Goal: Transaction & Acquisition: Purchase product/service

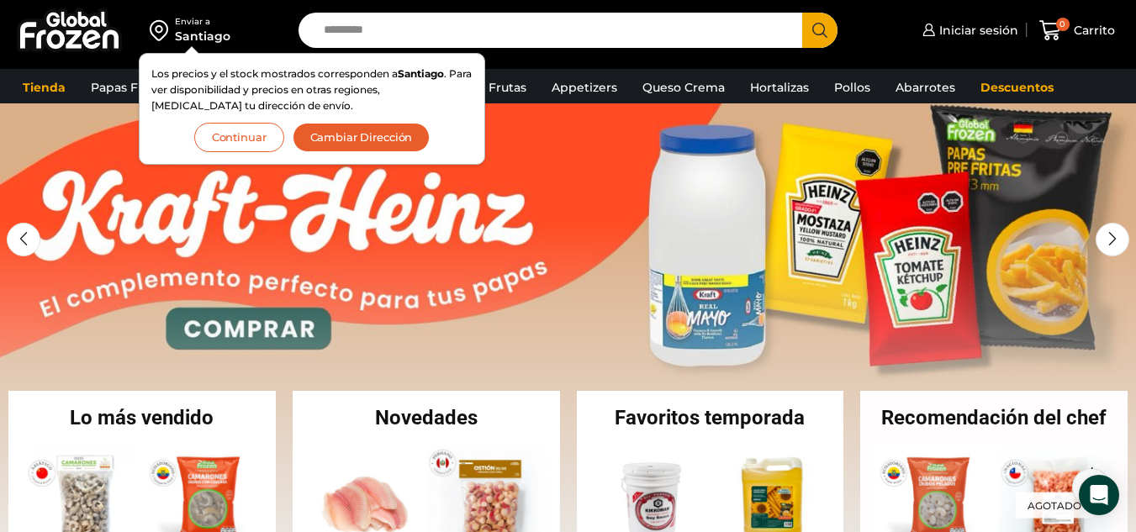
scroll to position [84, 0]
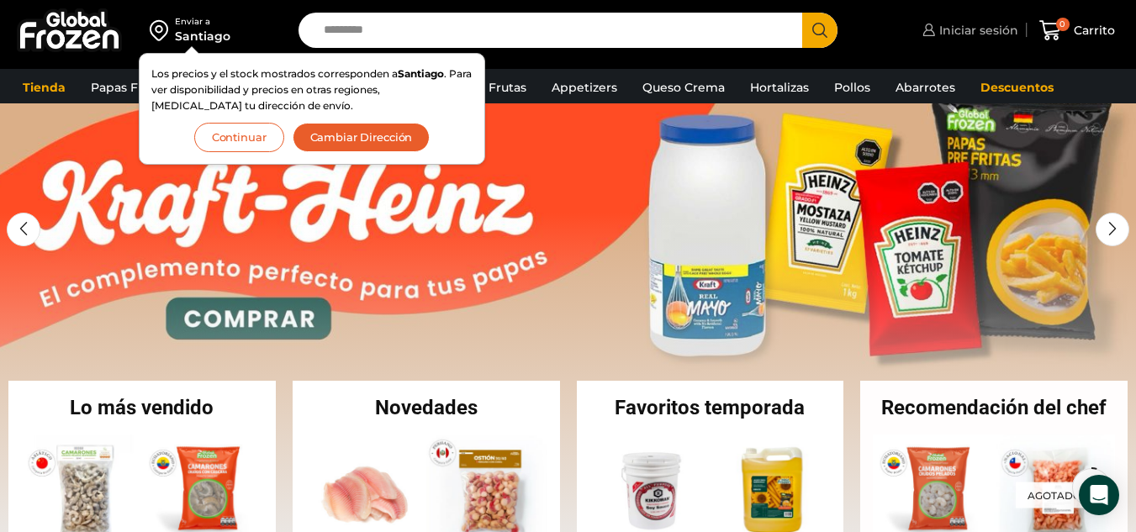
click at [972, 24] on span "Iniciar sesión" at bounding box center [976, 30] width 83 height 17
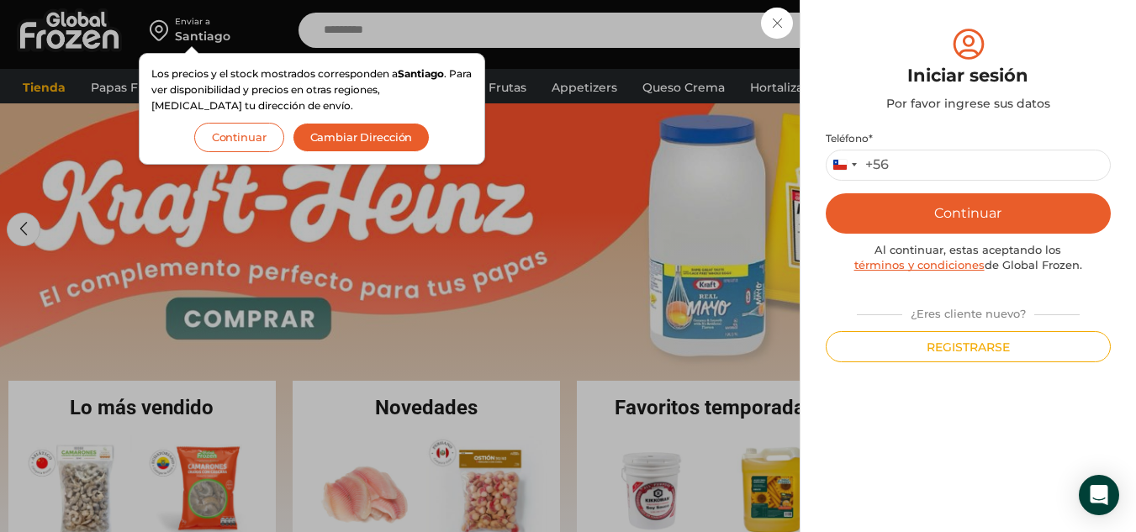
click at [930, 146] on p "Teléfono * Chile +56 +56 Argentina +54 Chile +56" at bounding box center [968, 156] width 285 height 49
click at [923, 158] on input "Teléfono *" at bounding box center [968, 165] width 285 height 31
type input "*********"
click at [995, 193] on button "Continuar" at bounding box center [968, 213] width 285 height 40
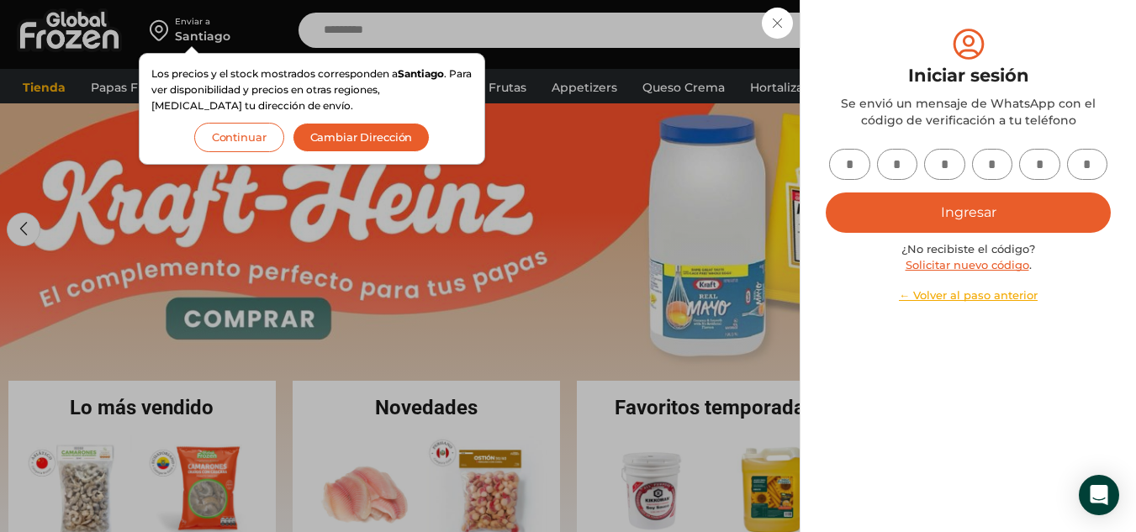
click at [866, 172] on input "text" at bounding box center [849, 164] width 41 height 31
type input "*"
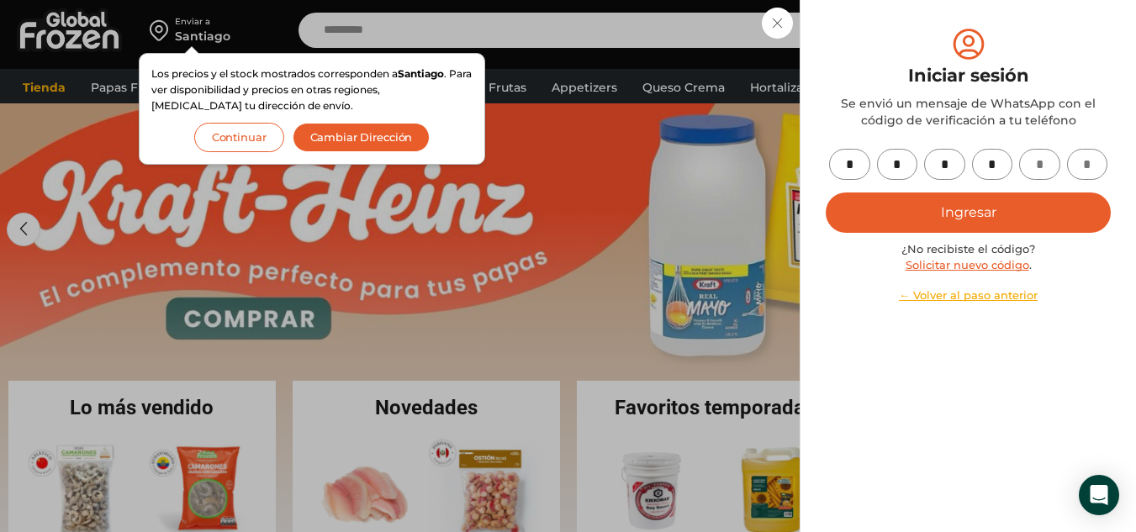
type input "*"
click at [920, 215] on button "Ingresar" at bounding box center [968, 213] width 285 height 40
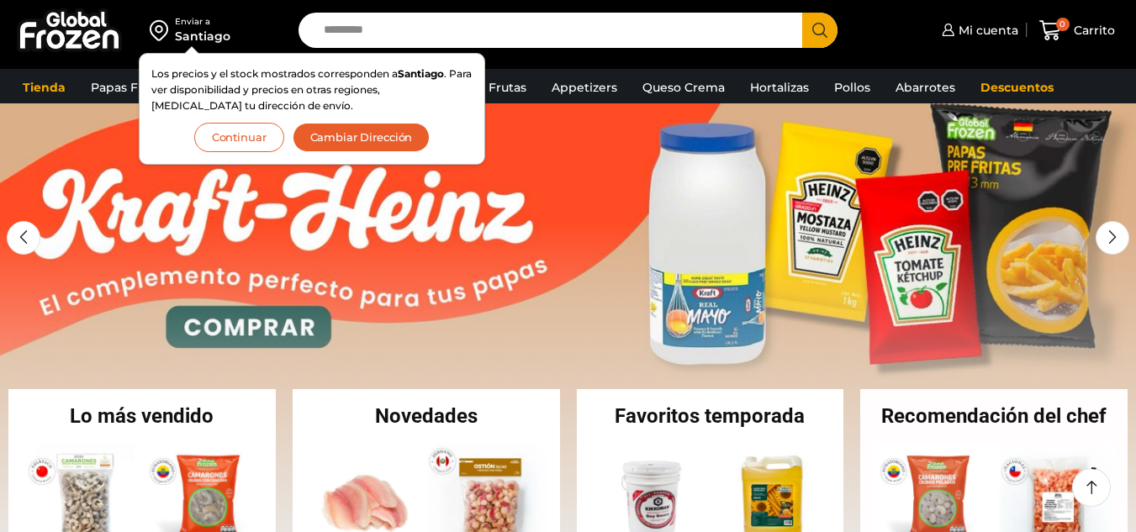
scroll to position [84, 0]
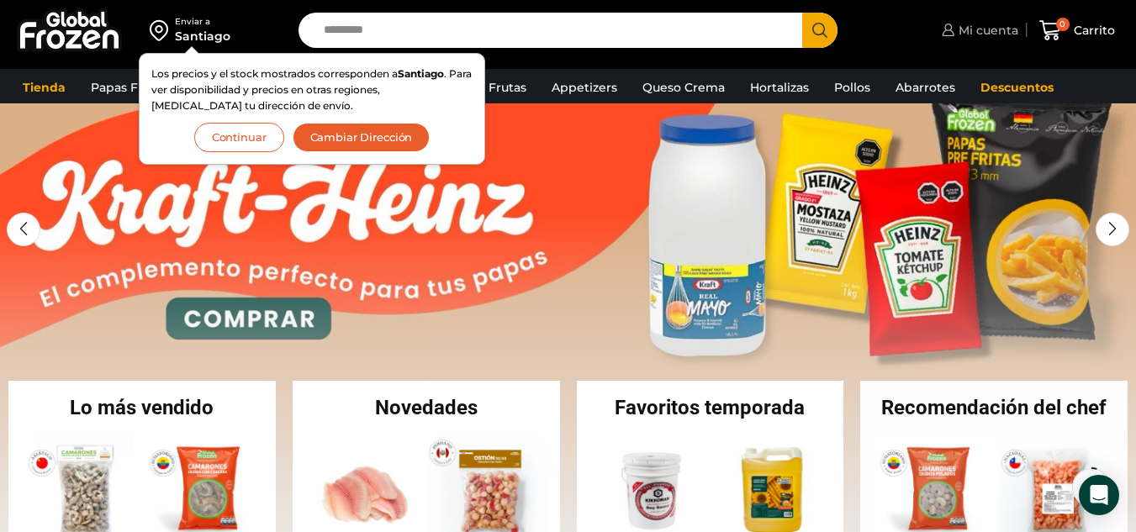
click at [996, 40] on link "Mi cuenta" at bounding box center [977, 30] width 81 height 34
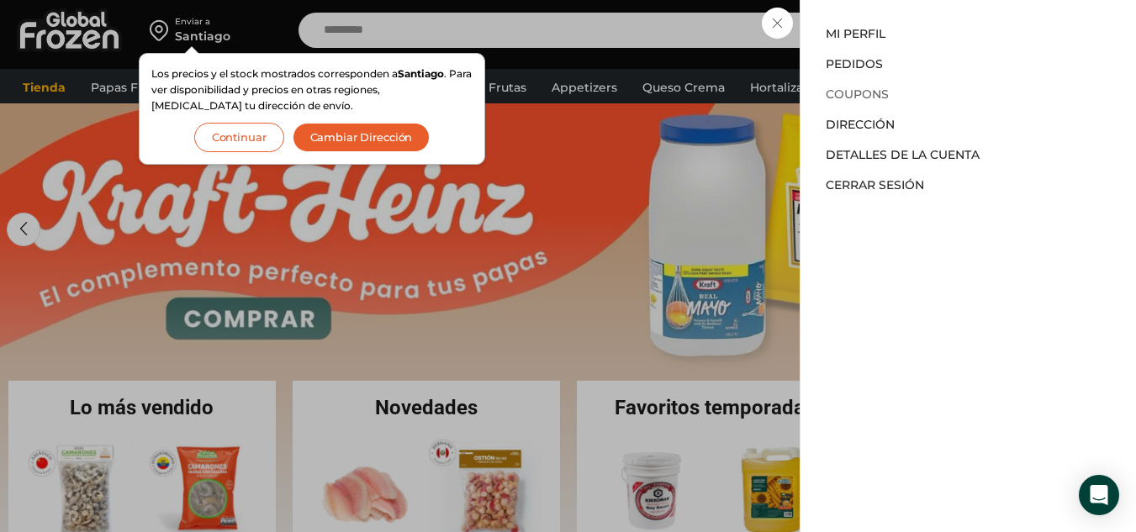
click at [857, 99] on link "Coupons" at bounding box center [857, 94] width 63 height 15
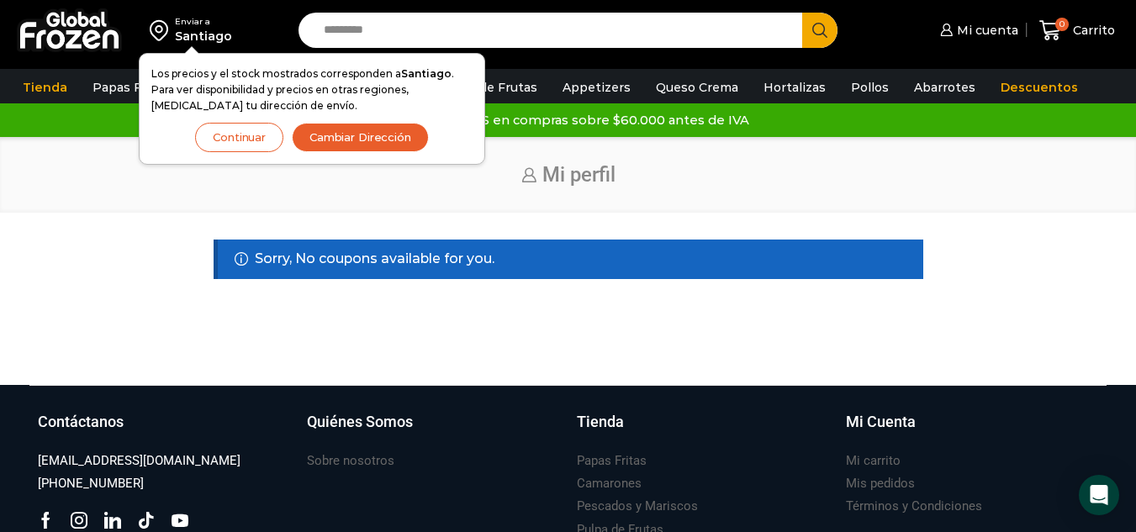
click at [577, 202] on div "Inicio Mi perfil" at bounding box center [568, 175] width 1136 height 77
click at [229, 144] on button "Continuar" at bounding box center [239, 137] width 88 height 29
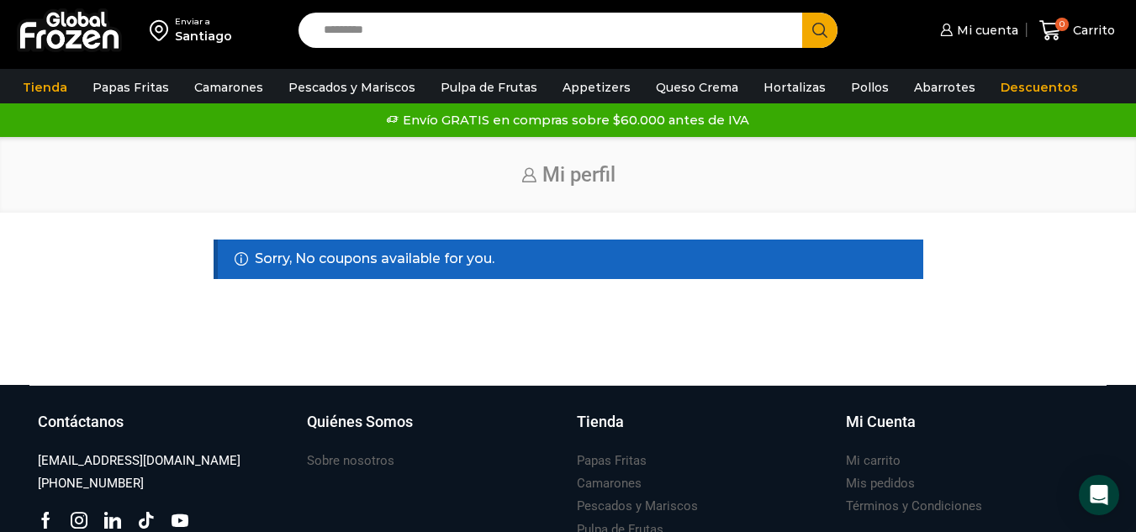
click at [531, 47] on input "Search input" at bounding box center [554, 30] width 478 height 35
type input "**"
click at [816, 30] on icon "Search button" at bounding box center [819, 30] width 15 height 15
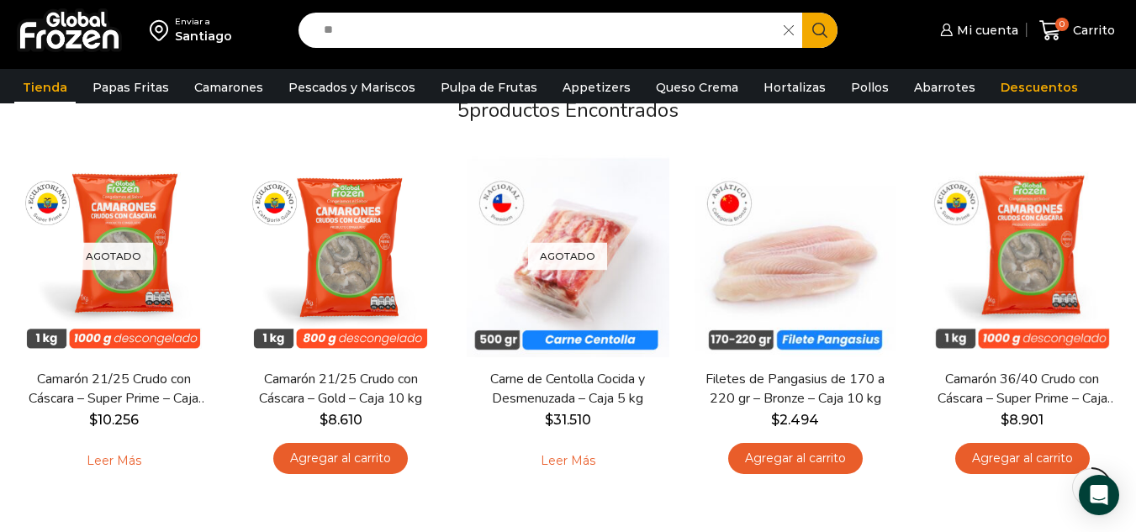
scroll to position [168, 0]
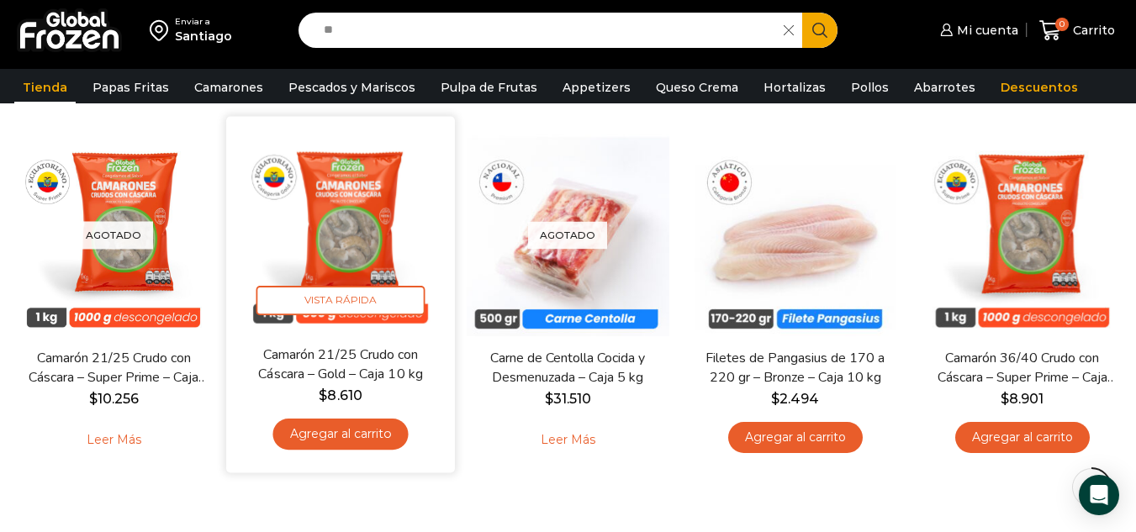
click at [343, 433] on link "Agregar al carrito" at bounding box center [340, 434] width 135 height 31
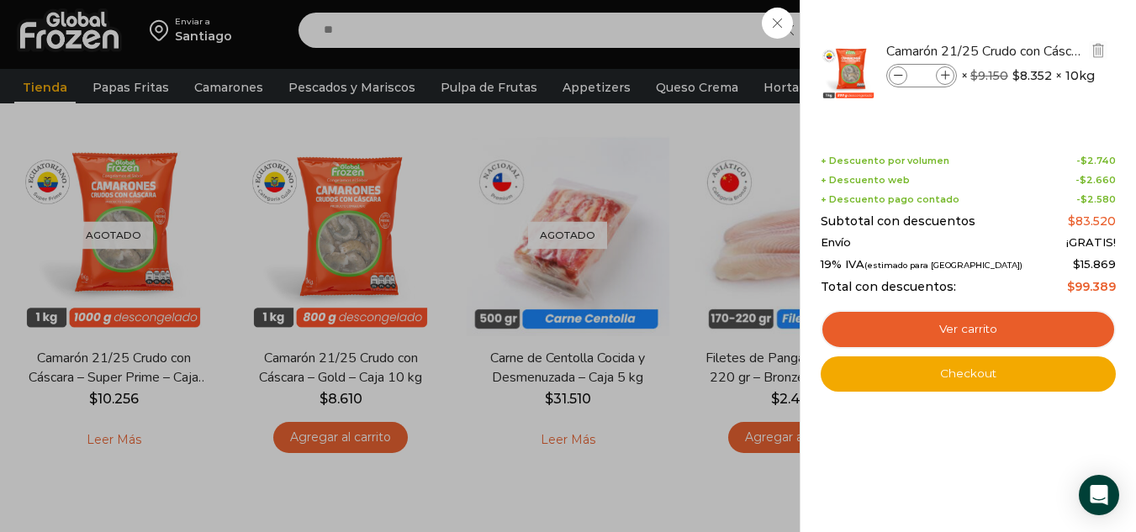
click at [941, 78] on icon at bounding box center [945, 75] width 9 height 9
type input "*"
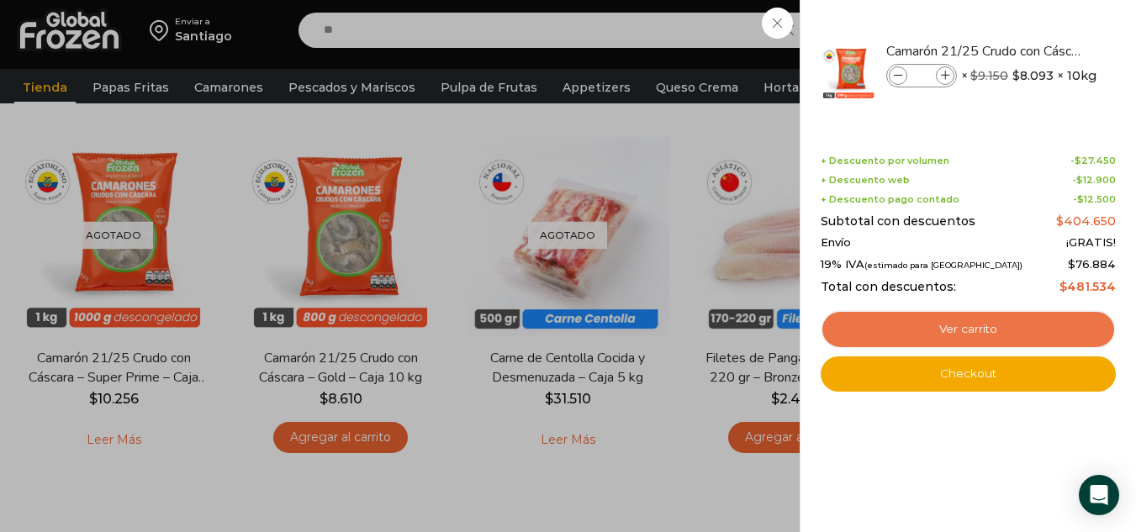
click at [962, 330] on link "Ver carrito" at bounding box center [968, 329] width 295 height 39
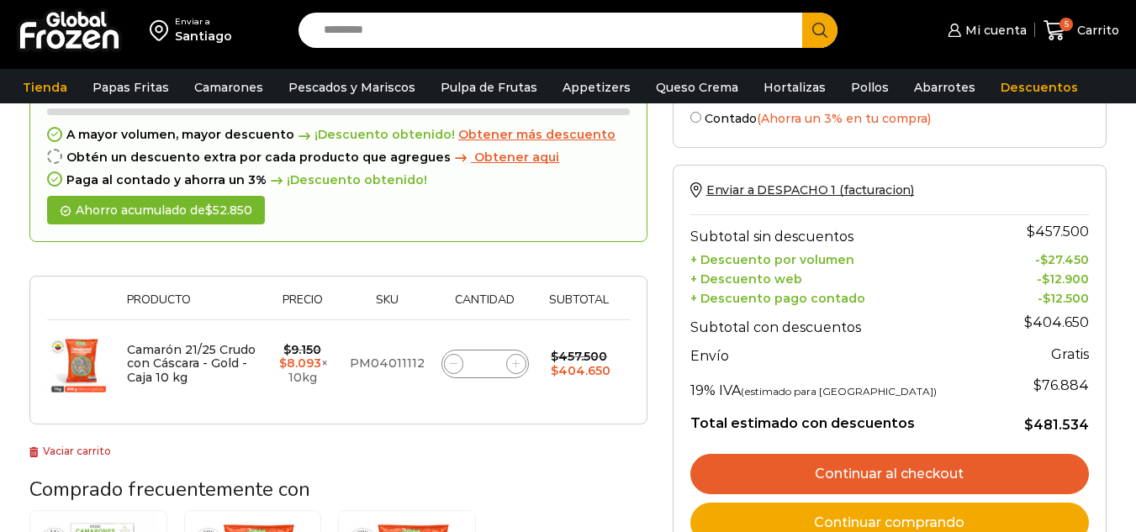
scroll to position [84, 0]
